Goal: Information Seeking & Learning: Learn about a topic

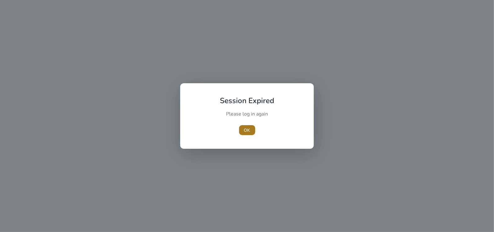
click at [253, 127] on span "button" at bounding box center [247, 130] width 16 height 15
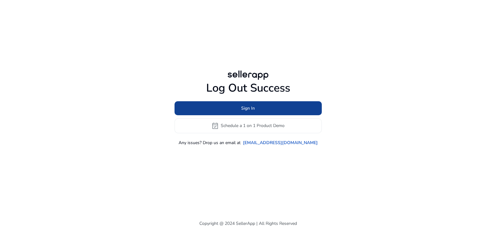
click at [268, 104] on span at bounding box center [248, 107] width 147 height 15
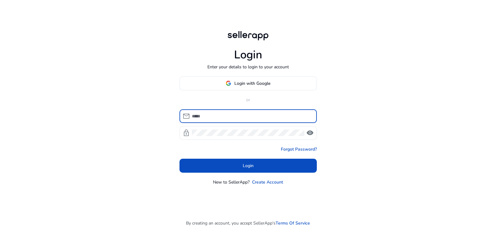
type input "**********"
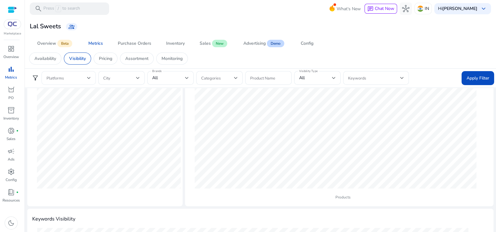
click at [86, 78] on span at bounding box center [67, 77] width 41 height 7
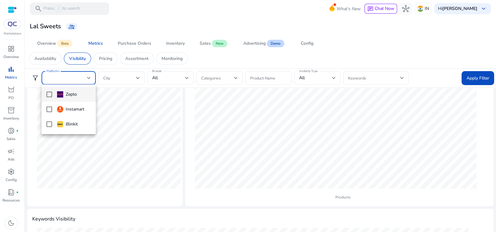
click at [45, 93] on mat-option "Zepto" at bounding box center [69, 94] width 54 height 15
click at [46, 97] on mat-option "Zepto" at bounding box center [69, 94] width 54 height 15
click at [492, 79] on div at bounding box center [248, 116] width 496 height 232
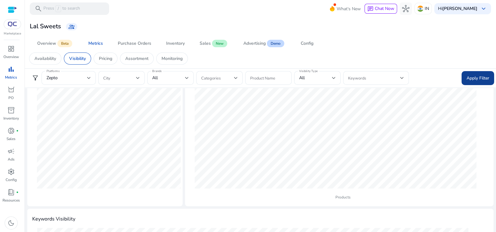
click at [484, 78] on span "Apply Filter" at bounding box center [478, 78] width 23 height 7
click at [428, 221] on h4 "Keywords Visibility" at bounding box center [260, 219] width 457 height 6
click at [63, 80] on div "Zepto" at bounding box center [67, 77] width 41 height 7
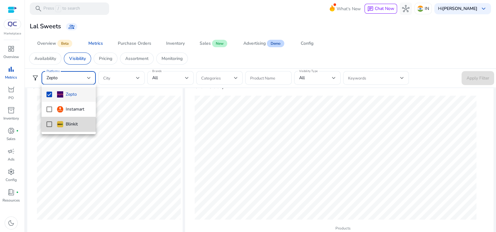
click at [49, 126] on mat-pseudo-checkbox at bounding box center [50, 124] width 6 height 6
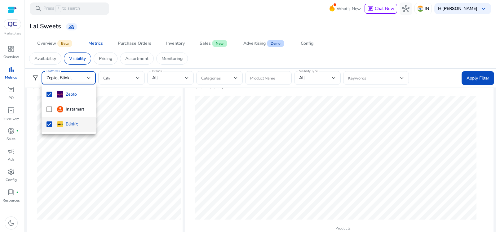
click at [480, 74] on div at bounding box center [248, 116] width 496 height 232
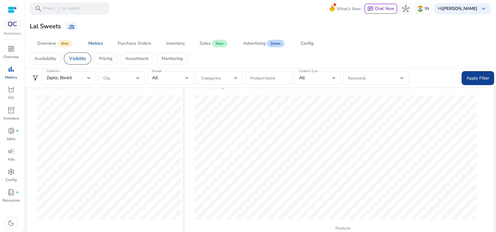
click at [479, 76] on span "Apply Filter" at bounding box center [478, 78] width 23 height 7
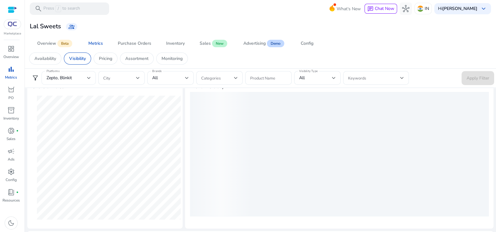
click at [74, 74] on div "Zepto, Blinkit" at bounding box center [67, 77] width 41 height 7
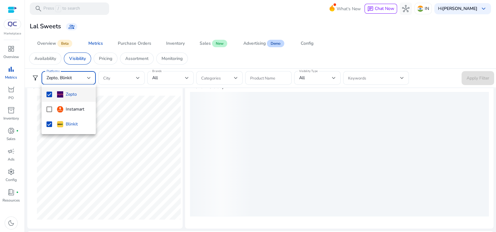
click at [48, 96] on mat-pseudo-checkbox at bounding box center [50, 94] width 6 height 6
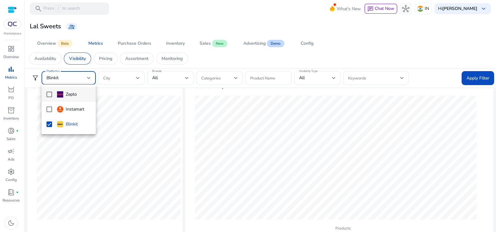
click at [474, 84] on div at bounding box center [248, 116] width 496 height 232
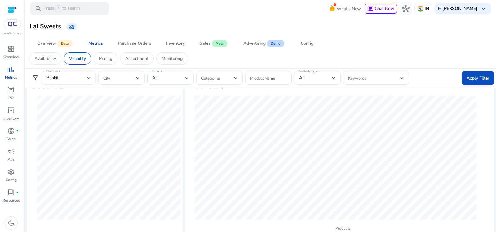
click at [87, 77] on div "Blinkit" at bounding box center [67, 77] width 41 height 7
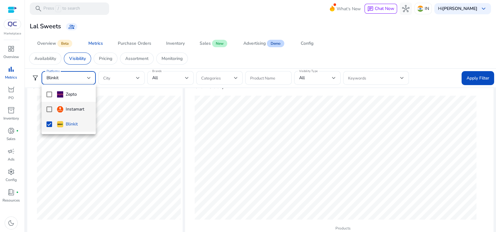
click at [42, 110] on mat-option "Instamart" at bounding box center [69, 109] width 54 height 15
click at [49, 125] on mat-pseudo-checkbox at bounding box center [50, 124] width 6 height 6
click at [478, 75] on div at bounding box center [248, 116] width 496 height 232
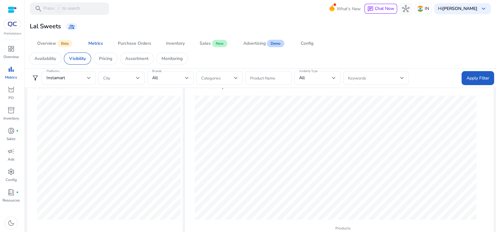
click at [478, 75] on span "Apply Filter" at bounding box center [478, 78] width 23 height 7
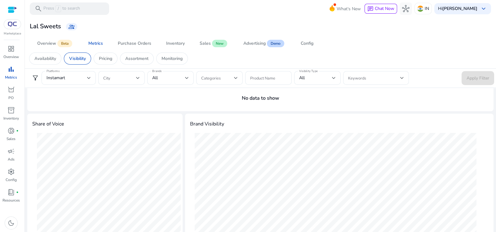
scroll to position [62, 0]
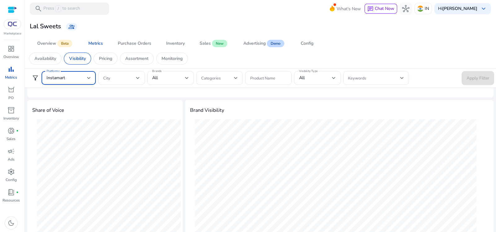
click at [84, 81] on div "Instamart" at bounding box center [67, 77] width 41 height 7
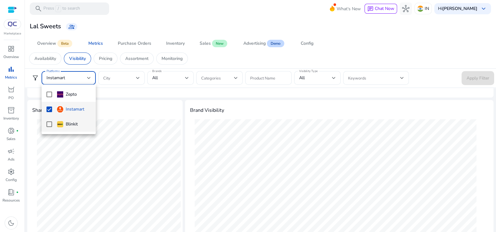
drag, startPoint x: 84, startPoint y: 81, endPoint x: 50, endPoint y: 123, distance: 54.5
click at [50, 123] on div "Zepto Instamart Blinkit" at bounding box center [248, 116] width 496 height 232
click at [50, 123] on mat-pseudo-checkbox at bounding box center [50, 124] width 6 height 6
click at [478, 79] on div at bounding box center [248, 116] width 496 height 232
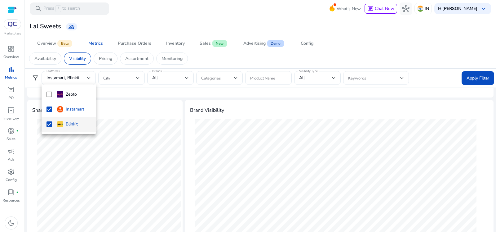
click at [478, 79] on span "Apply Filter" at bounding box center [478, 78] width 23 height 7
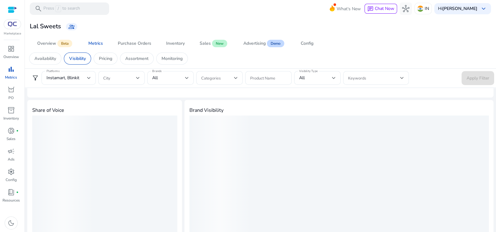
click at [253, 112] on h4 "Brand Visibility" at bounding box center [339, 110] width 299 height 6
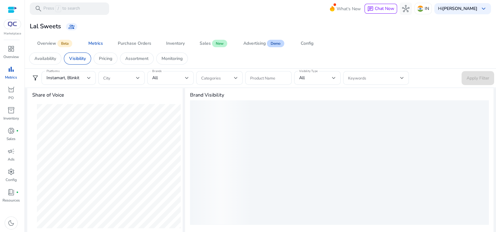
scroll to position [77, 0]
click at [87, 75] on div at bounding box center [89, 77] width 4 height 7
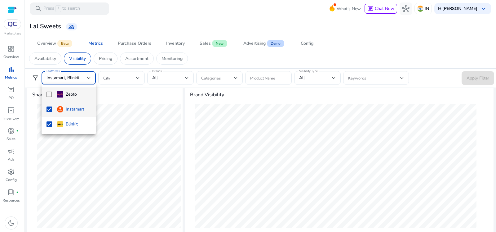
click at [47, 92] on mat-pseudo-checkbox at bounding box center [50, 94] width 6 height 6
click at [52, 112] on mat-option "Instamart" at bounding box center [69, 109] width 54 height 15
click at [475, 74] on div at bounding box center [248, 116] width 496 height 232
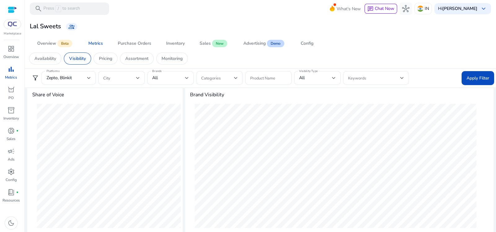
click at [475, 75] on span "Apply Filter" at bounding box center [478, 78] width 23 height 7
click at [76, 74] on div "Zepto, Blinkit" at bounding box center [67, 77] width 41 height 7
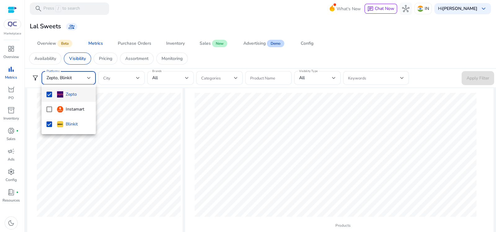
click at [49, 93] on mat-pseudo-checkbox at bounding box center [50, 94] width 6 height 6
click at [478, 80] on div at bounding box center [248, 116] width 496 height 232
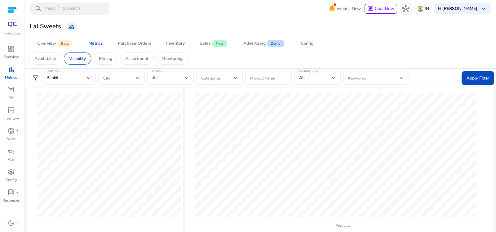
click at [478, 80] on span "Apply Filter" at bounding box center [478, 78] width 23 height 7
click at [167, 32] on div "Lal Sweets group_add" at bounding box center [260, 26] width 466 height 11
click at [74, 76] on div "Blinkit" at bounding box center [67, 77] width 41 height 7
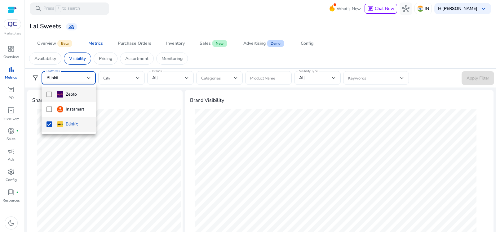
click at [49, 96] on mat-pseudo-checkbox at bounding box center [50, 94] width 6 height 6
click at [48, 127] on mat-option "Blinkit" at bounding box center [69, 124] width 54 height 15
click at [481, 77] on div at bounding box center [248, 116] width 496 height 232
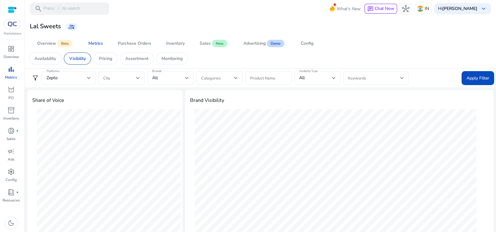
click at [481, 77] on span "Apply Filter" at bounding box center [478, 78] width 23 height 7
click at [84, 75] on div "Zepto" at bounding box center [67, 77] width 41 height 7
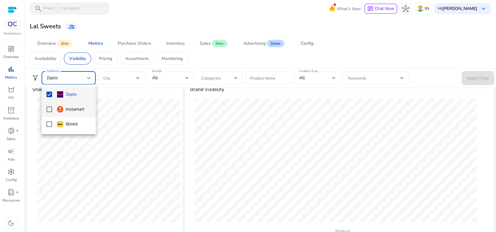
click at [47, 110] on mat-pseudo-checkbox at bounding box center [50, 109] width 6 height 6
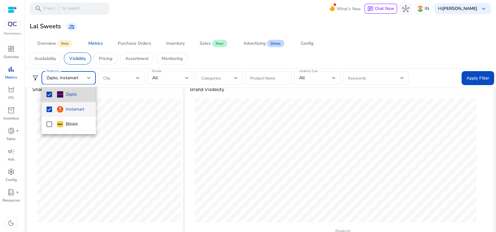
click at [52, 92] on mat-pseudo-checkbox at bounding box center [50, 94] width 6 height 6
click at [471, 77] on div at bounding box center [248, 116] width 496 height 232
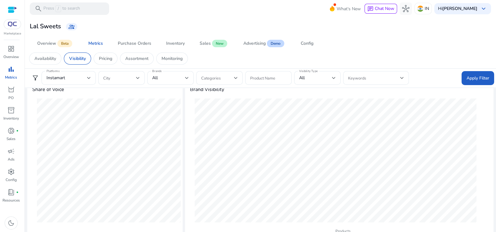
click at [471, 77] on span "Apply Filter" at bounding box center [478, 78] width 23 height 7
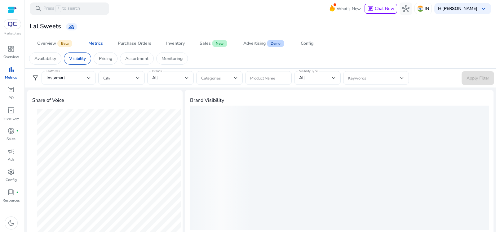
click at [78, 74] on div "Instamart" at bounding box center [67, 77] width 41 height 7
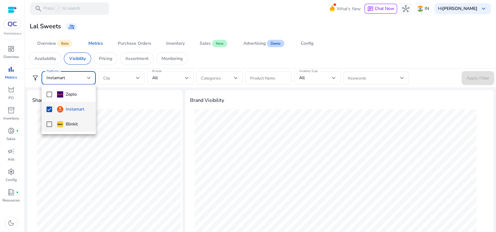
click at [48, 125] on mat-pseudo-checkbox at bounding box center [50, 124] width 6 height 6
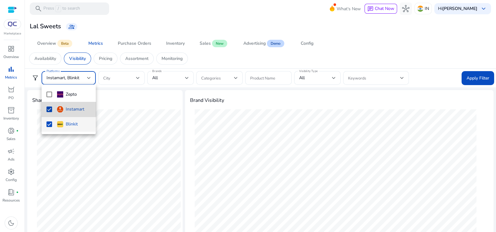
click at [46, 108] on mat-option "Instamart" at bounding box center [69, 109] width 54 height 15
click at [466, 80] on div at bounding box center [248, 116] width 496 height 232
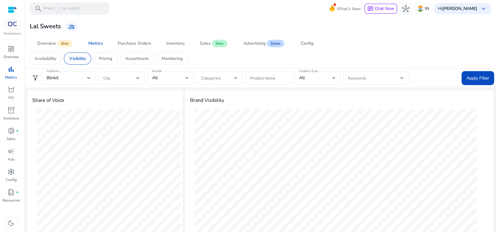
click at [467, 80] on span "Apply Filter" at bounding box center [478, 78] width 23 height 7
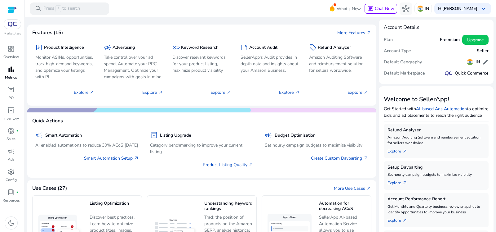
click at [15, 76] on p "Metrics" at bounding box center [11, 77] width 12 height 6
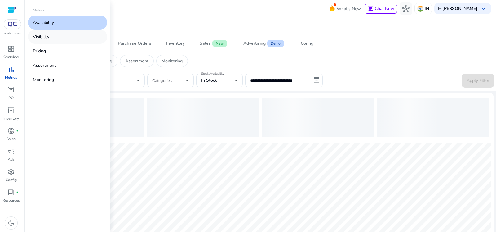
click at [51, 34] on link "Visibility" at bounding box center [67, 37] width 79 height 14
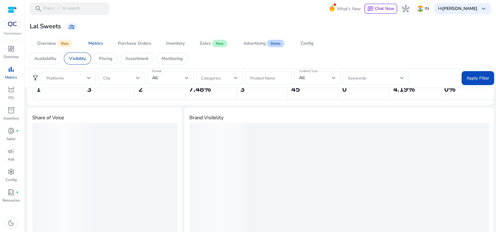
scroll to position [36, 0]
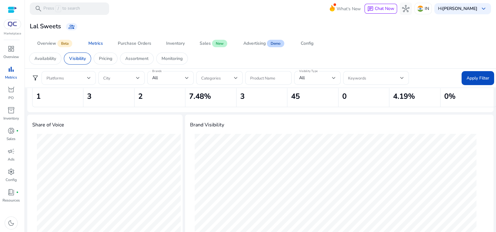
click at [79, 73] on div at bounding box center [69, 78] width 44 height 14
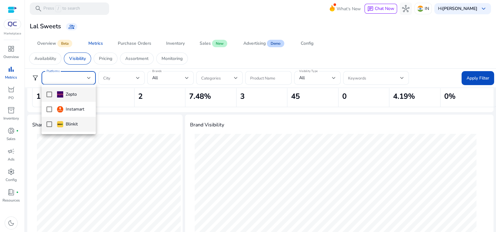
click at [50, 123] on mat-pseudo-checkbox at bounding box center [50, 124] width 6 height 6
click at [480, 75] on div at bounding box center [248, 116] width 496 height 232
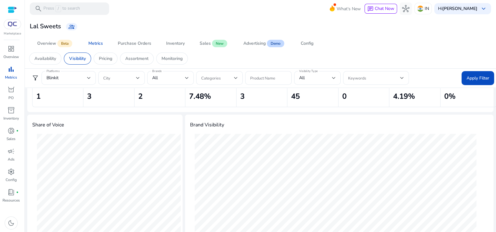
click at [480, 75] on span "Apply Filter" at bounding box center [478, 78] width 23 height 7
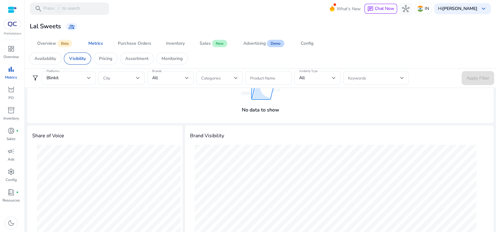
click at [78, 74] on div "Blinkit" at bounding box center [69, 78] width 44 height 14
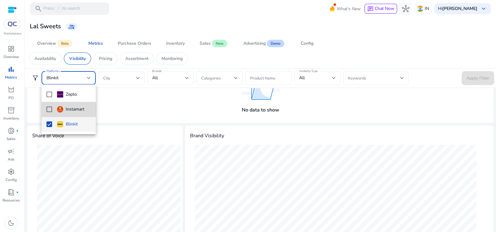
click at [49, 109] on mat-pseudo-checkbox at bounding box center [50, 109] width 6 height 6
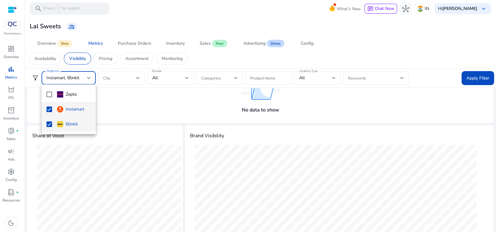
click at [51, 122] on mat-pseudo-checkbox at bounding box center [50, 124] width 6 height 6
click at [472, 75] on div at bounding box center [248, 116] width 496 height 232
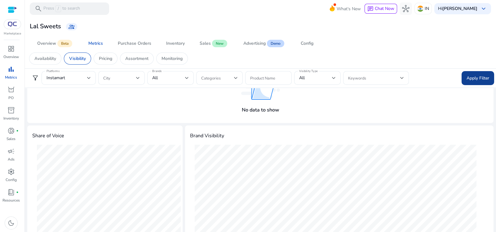
click at [472, 77] on span "Apply Filter" at bounding box center [478, 78] width 23 height 7
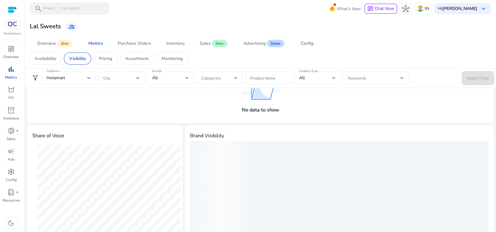
click at [421, 144] on div "loading" at bounding box center [339, 203] width 299 height 124
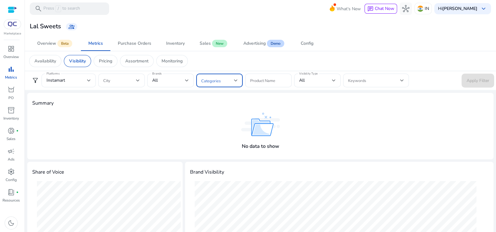
click at [219, 80] on span at bounding box center [217, 80] width 33 height 7
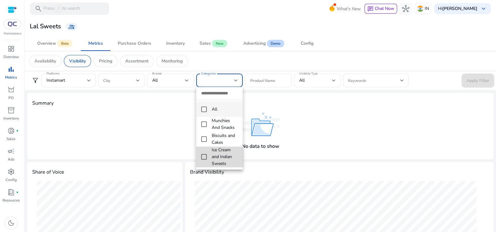
click at [206, 157] on mat-pseudo-checkbox at bounding box center [204, 157] width 6 height 6
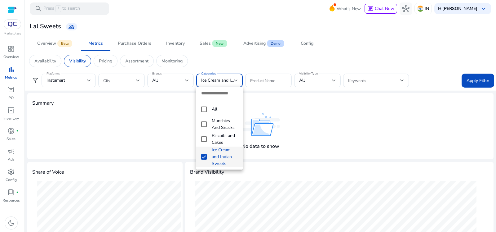
click at [471, 81] on div at bounding box center [248, 116] width 496 height 232
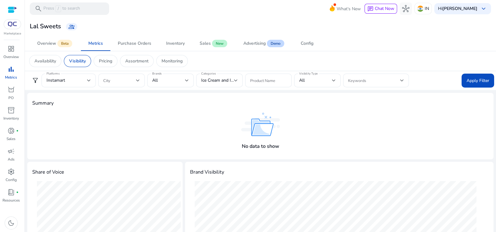
click at [471, 81] on span "Apply Filter" at bounding box center [478, 80] width 23 height 7
click at [91, 83] on div "Platforms Instamart" at bounding box center [69, 81] width 54 height 14
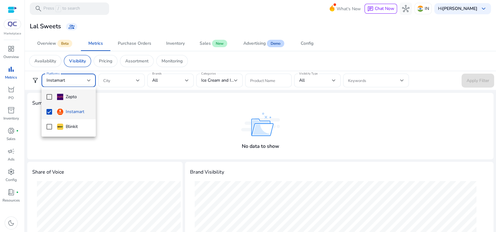
click at [46, 94] on mat-option "Zepto" at bounding box center [69, 96] width 54 height 15
click at [51, 109] on mat-option "Instamart" at bounding box center [69, 111] width 54 height 15
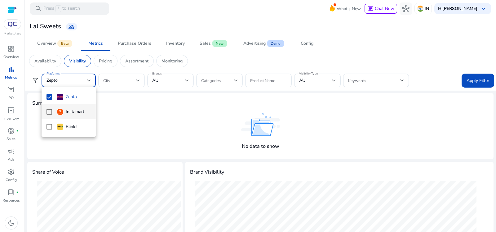
click at [467, 80] on div at bounding box center [248, 116] width 496 height 232
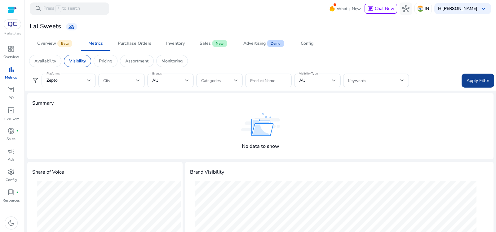
click at [483, 78] on span "Apply Filter" at bounding box center [478, 80] width 23 height 7
click at [448, 150] on div "No data to show" at bounding box center [260, 132] width 457 height 43
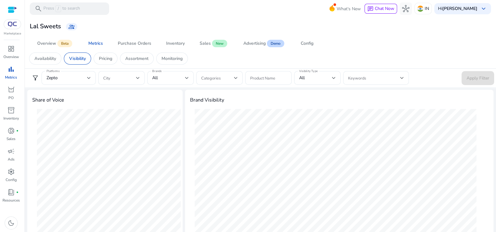
scroll to position [93, 0]
click at [81, 75] on div "Zepto" at bounding box center [67, 77] width 41 height 7
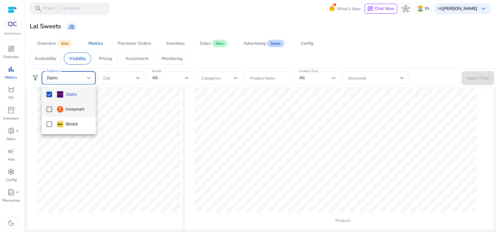
click at [50, 104] on mat-option "Instamart" at bounding box center [69, 109] width 54 height 15
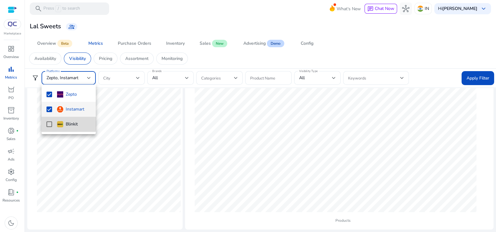
click at [54, 121] on mat-option "Blinkit" at bounding box center [69, 124] width 54 height 15
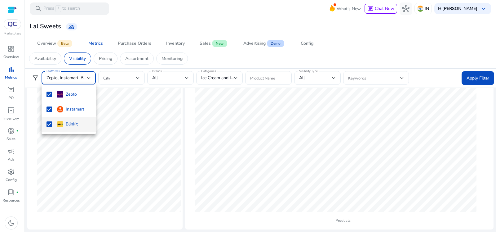
click at [472, 80] on div at bounding box center [248, 116] width 496 height 232
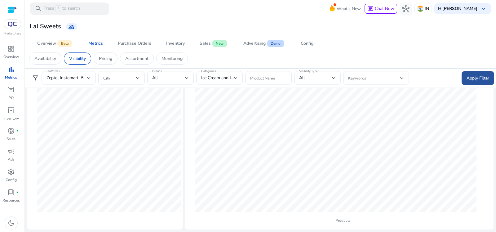
click at [471, 79] on span "Apply Filter" at bounding box center [478, 78] width 23 height 7
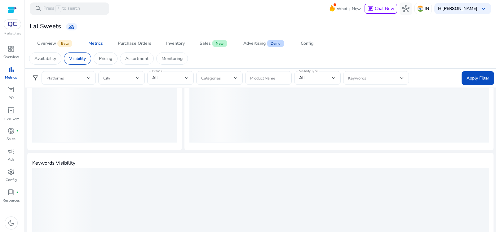
scroll to position [20, 0]
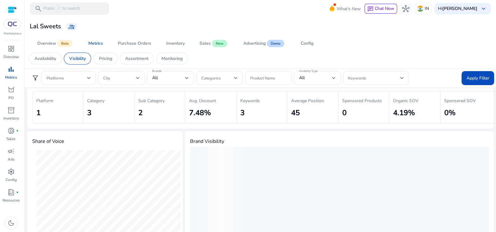
click at [156, 143] on h4 "Share of Voice" at bounding box center [104, 141] width 145 height 6
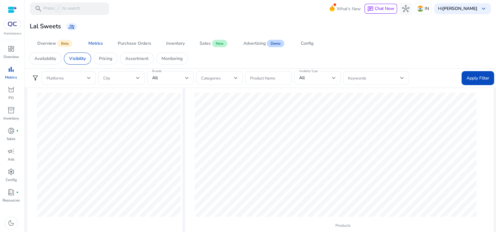
scroll to position [0, 0]
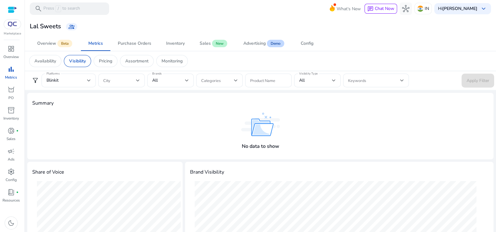
scroll to position [72, 0]
